Goal: Task Accomplishment & Management: Manage account settings

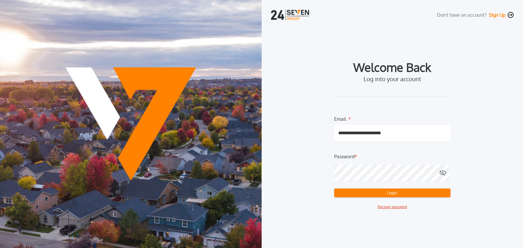
click at [380, 193] on button "Login" at bounding box center [392, 193] width 116 height 9
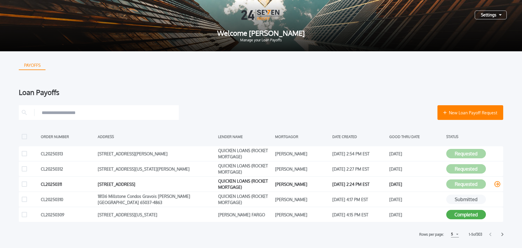
click at [496, 185] on icon at bounding box center [497, 184] width 6 height 6
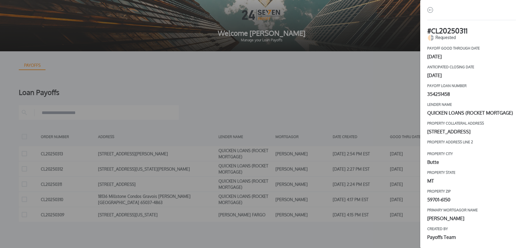
click at [428, 11] on img "button" at bounding box center [430, 10] width 6 height 6
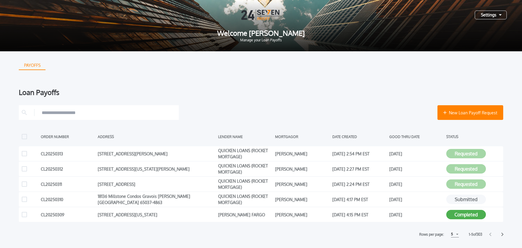
drag, startPoint x: 490, startPoint y: 17, endPoint x: 490, endPoint y: 22, distance: 4.7
click at [490, 17] on div "Settings" at bounding box center [490, 15] width 32 height 9
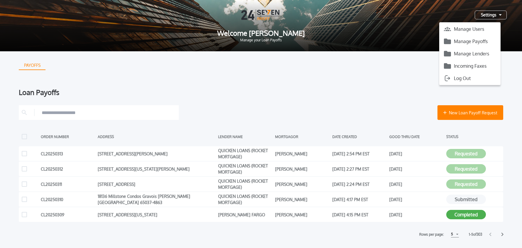
click at [481, 41] on button "Manage Payoffs" at bounding box center [469, 41] width 61 height 9
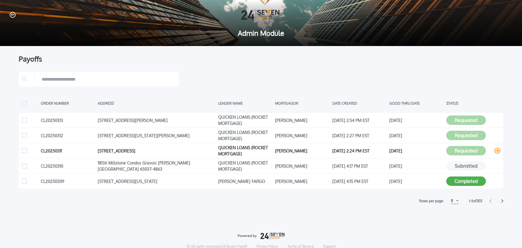
click at [497, 151] on icon at bounding box center [497, 151] width 6 height 6
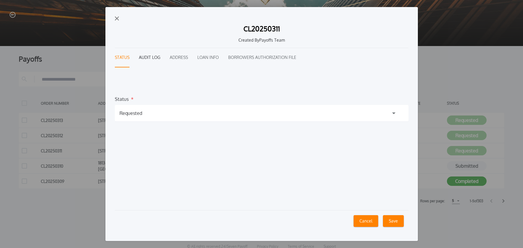
click at [141, 52] on button "Audit Log" at bounding box center [149, 57] width 21 height 19
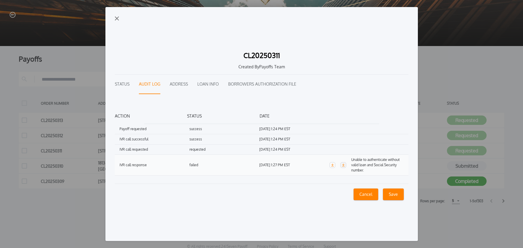
click at [344, 165] on link "button" at bounding box center [343, 165] width 6 height 6
click at [126, 82] on button "Status" at bounding box center [122, 84] width 15 height 19
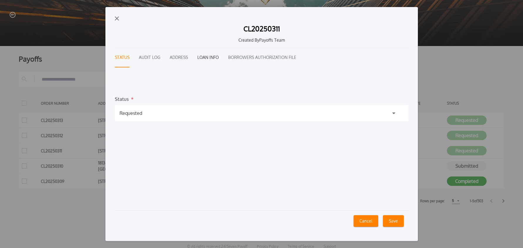
click at [203, 55] on button "Loan Info" at bounding box center [207, 57] width 21 height 19
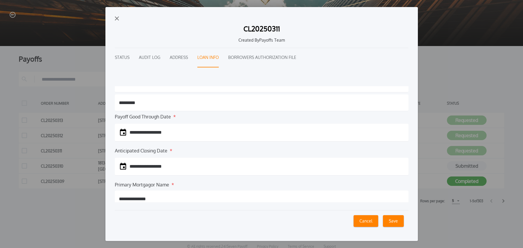
scroll to position [25, 0]
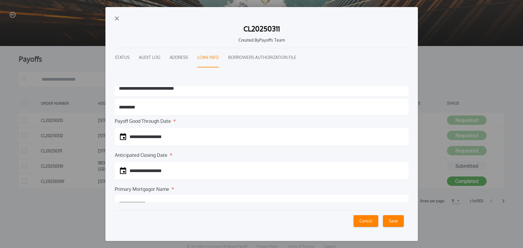
click at [369, 222] on button "Cancel" at bounding box center [365, 221] width 25 height 12
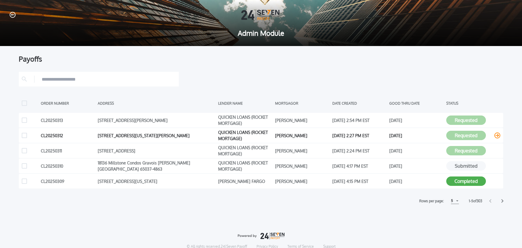
click at [498, 136] on icon at bounding box center [497, 136] width 6 height 6
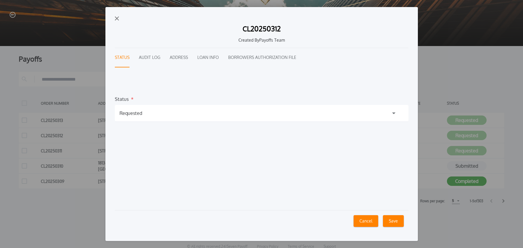
click at [148, 61] on button "Audit Log" at bounding box center [149, 57] width 21 height 19
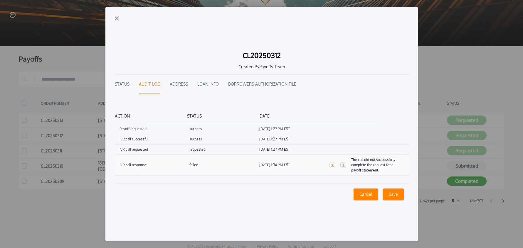
click at [344, 165] on icon "button" at bounding box center [343, 165] width 3 height 3
click at [118, 18] on img "button" at bounding box center [117, 18] width 4 height 4
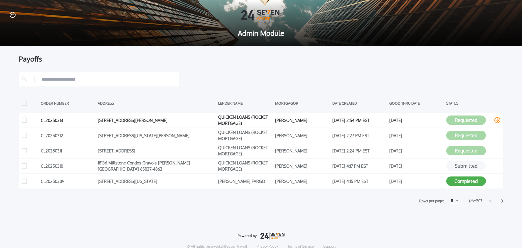
click at [497, 120] on icon at bounding box center [497, 120] width 6 height 6
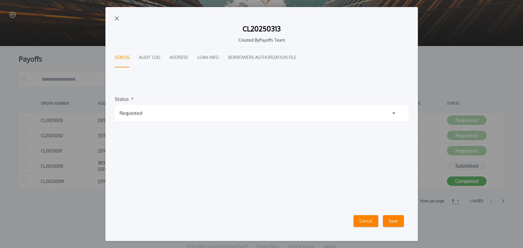
click at [154, 115] on div "Requested" at bounding box center [261, 113] width 293 height 16
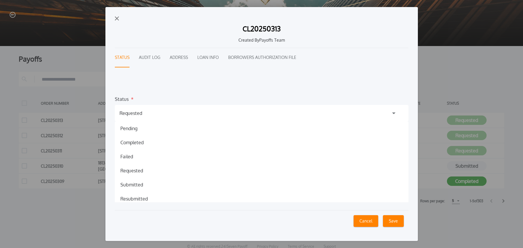
click at [154, 115] on div "Requested" at bounding box center [261, 113] width 293 height 16
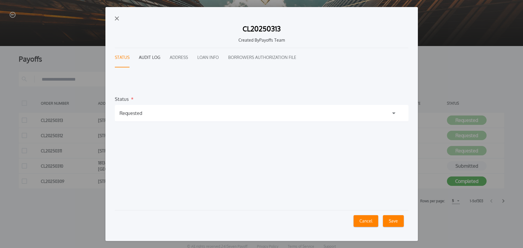
click at [149, 57] on button "Audit Log" at bounding box center [149, 57] width 21 height 19
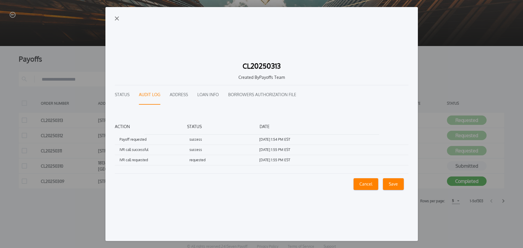
drag, startPoint x: 116, startPoint y: 18, endPoint x: 251, endPoint y: 25, distance: 134.5
click at [116, 18] on img "button" at bounding box center [117, 18] width 4 height 4
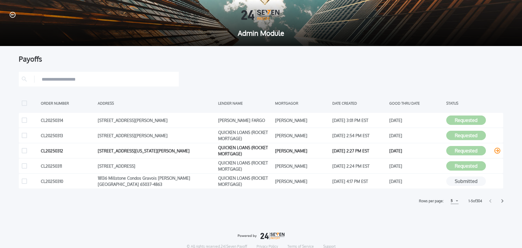
click at [495, 151] on icon at bounding box center [497, 151] width 6 height 6
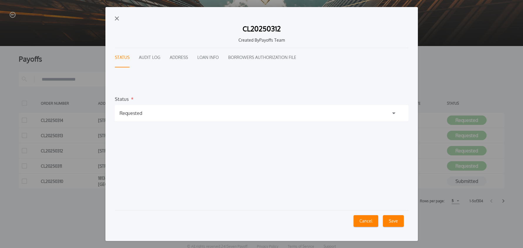
click at [152, 59] on button "Audit Log" at bounding box center [149, 57] width 21 height 19
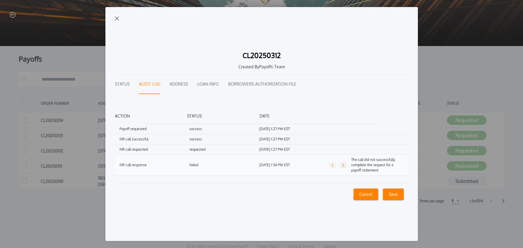
click at [345, 165] on link "button" at bounding box center [343, 165] width 6 height 6
click at [126, 84] on button "Status" at bounding box center [122, 84] width 15 height 19
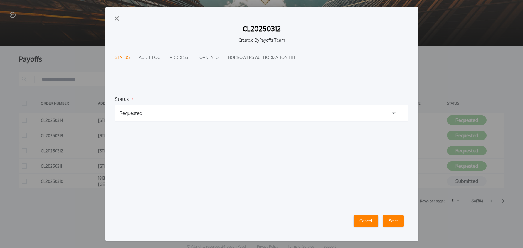
drag, startPoint x: 137, startPoint y: 113, endPoint x: 142, endPoint y: 116, distance: 6.3
click at [137, 113] on div "Requested" at bounding box center [130, 113] width 23 height 7
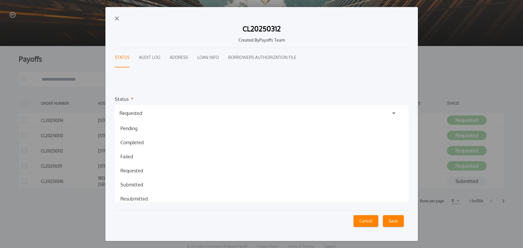
click at [131, 184] on h1 "Submitted" at bounding box center [132, 184] width 32 height 7
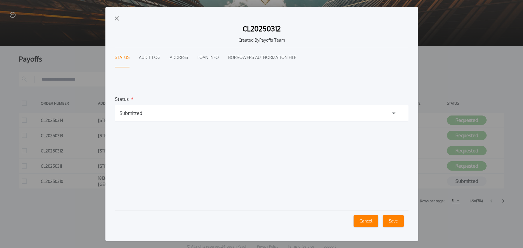
click at [393, 224] on button "Save" at bounding box center [393, 221] width 21 height 12
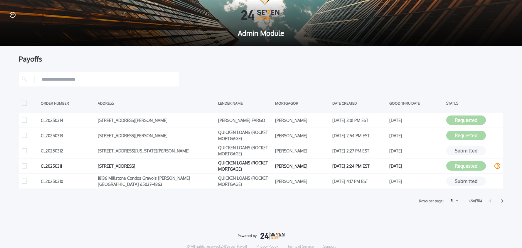
click at [497, 167] on icon at bounding box center [497, 166] width 6 height 6
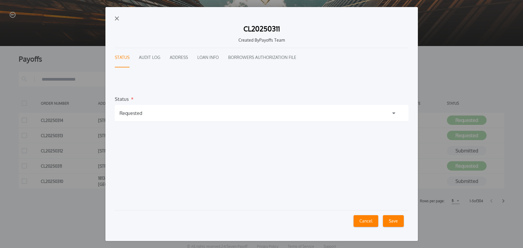
click at [154, 60] on button "Audit Log" at bounding box center [149, 57] width 21 height 19
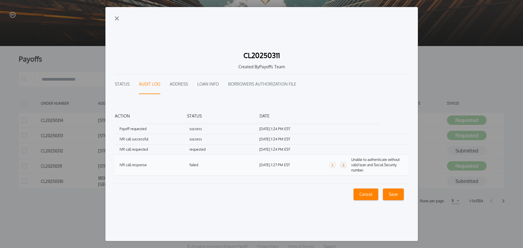
click at [343, 165] on icon "button" at bounding box center [343, 165] width 3 height 3
click at [211, 82] on button "Loan Info" at bounding box center [207, 84] width 21 height 19
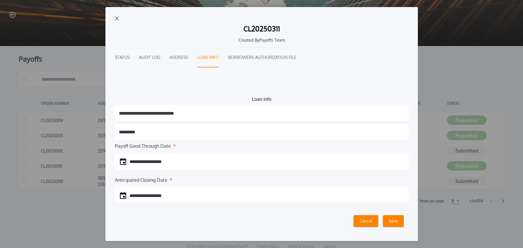
click at [150, 55] on button "Audit Log" at bounding box center [149, 57] width 21 height 19
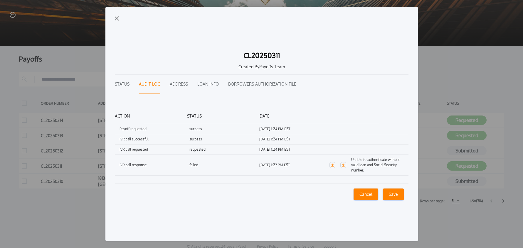
click at [128, 88] on button "Status" at bounding box center [122, 84] width 15 height 19
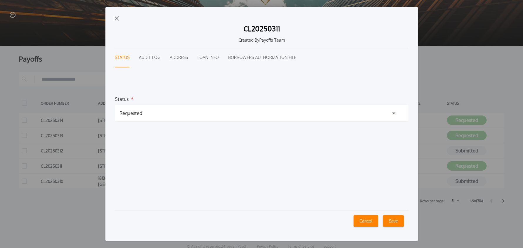
click at [148, 113] on div "Requested" at bounding box center [261, 113] width 293 height 16
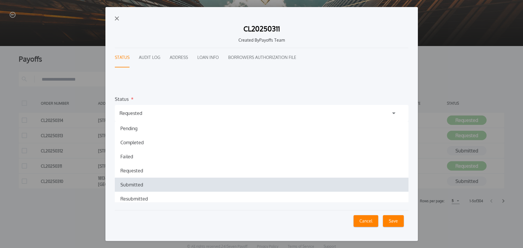
scroll to position [32, 0]
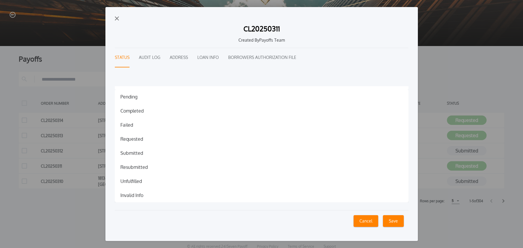
click at [143, 196] on h1 "Invalid Info" at bounding box center [132, 195] width 32 height 7
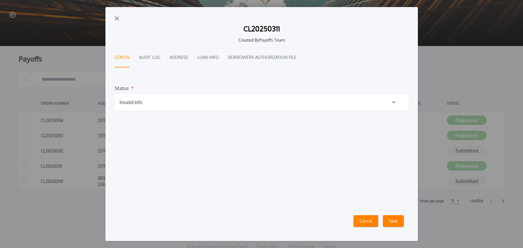
scroll to position [11, 0]
click at [396, 222] on button "Save" at bounding box center [393, 221] width 21 height 12
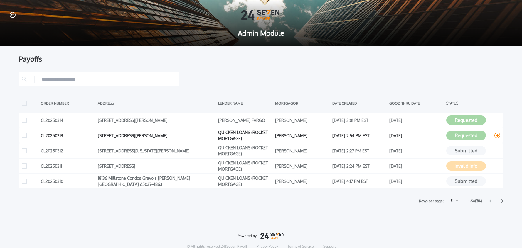
click at [497, 136] on icon at bounding box center [497, 136] width 6 height 6
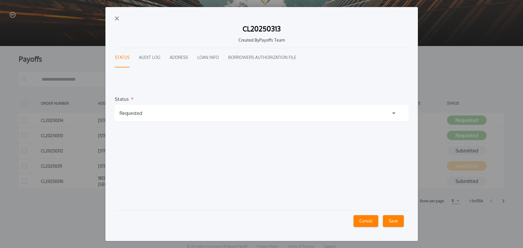
drag, startPoint x: 155, startPoint y: 58, endPoint x: 160, endPoint y: 58, distance: 5.3
click at [155, 58] on button "Audit Log" at bounding box center [149, 57] width 21 height 19
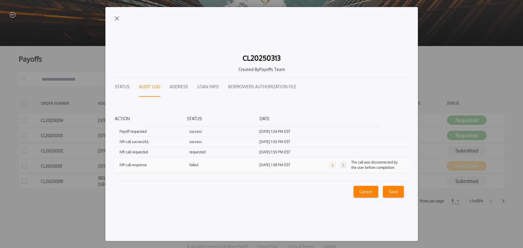
click at [344, 166] on link "button" at bounding box center [343, 165] width 6 height 6
click at [198, 84] on button "Loan Info" at bounding box center [207, 86] width 21 height 19
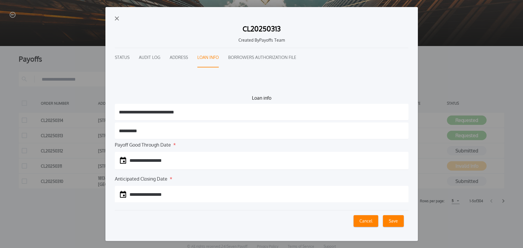
scroll to position [0, 0]
drag, startPoint x: 156, startPoint y: 60, endPoint x: 152, endPoint y: 59, distance: 4.1
click at [156, 60] on button "Audit Log" at bounding box center [149, 57] width 21 height 19
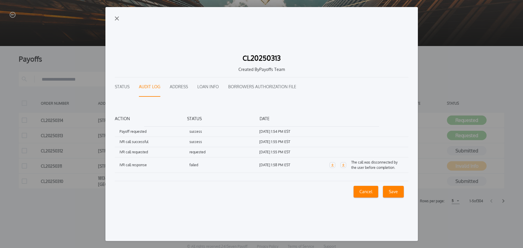
click at [128, 84] on button "Status" at bounding box center [122, 86] width 15 height 19
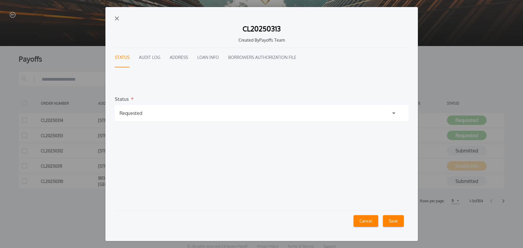
click at [148, 114] on div "Requested" at bounding box center [261, 113] width 293 height 16
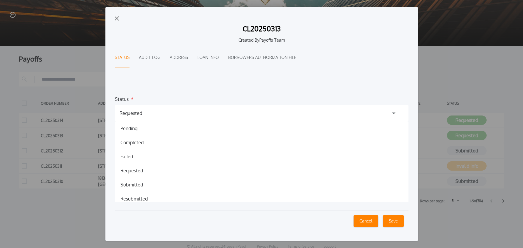
scroll to position [1, 0]
click at [134, 195] on h1 "Resubmitted" at bounding box center [134, 198] width 37 height 7
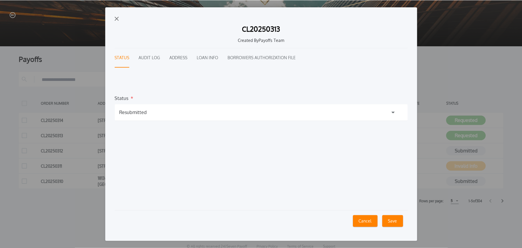
scroll to position [0, 0]
drag, startPoint x: 396, startPoint y: 221, endPoint x: 385, endPoint y: 217, distance: 11.9
click at [396, 221] on button "Save" at bounding box center [393, 221] width 21 height 12
